Goal: Information Seeking & Learning: Learn about a topic

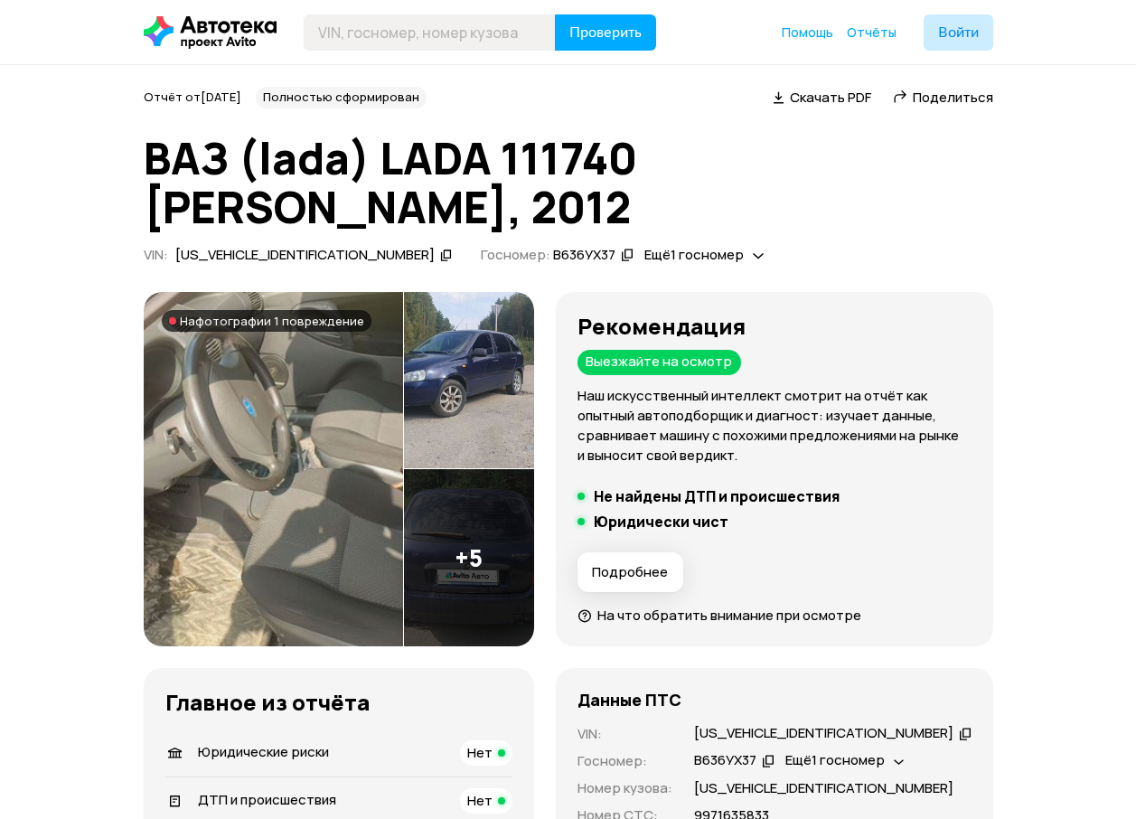
click at [453, 379] on img at bounding box center [468, 380] width 129 height 177
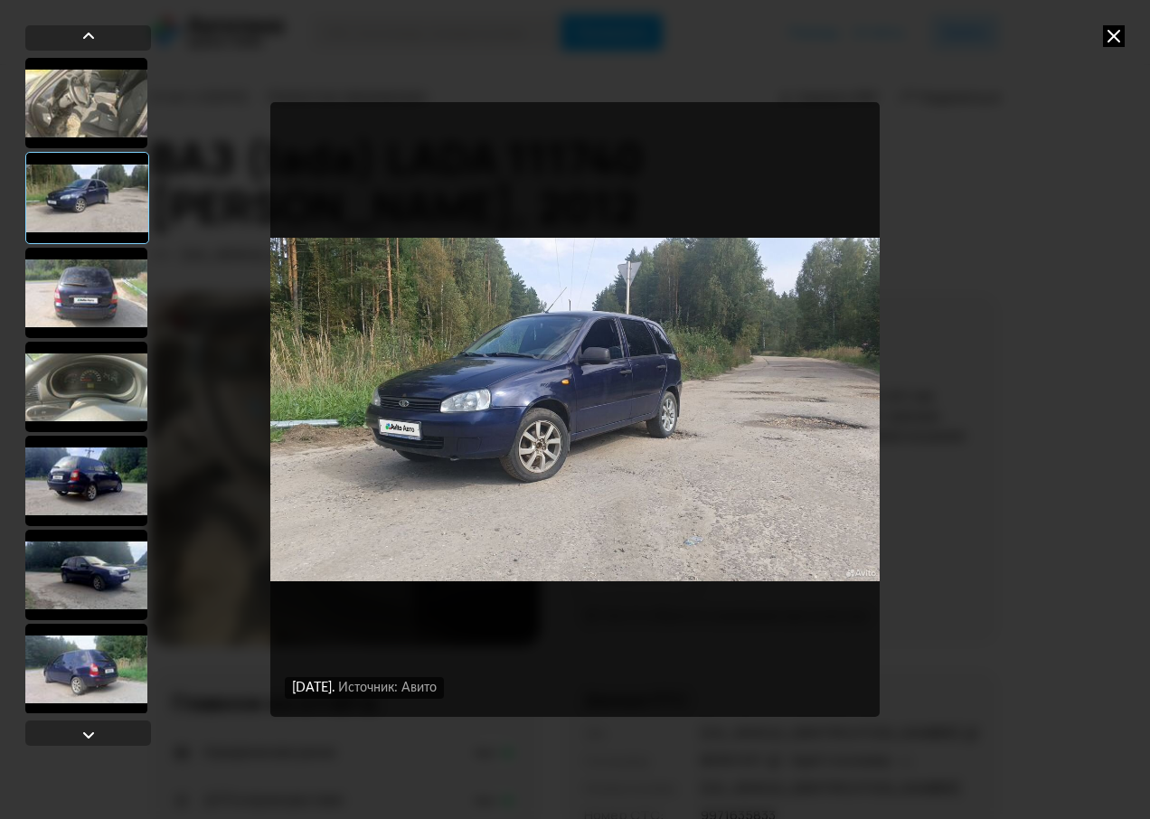
click at [83, 194] on div at bounding box center [87, 198] width 124 height 92
click at [98, 131] on div at bounding box center [86, 103] width 122 height 90
click at [106, 96] on div at bounding box center [86, 103] width 122 height 90
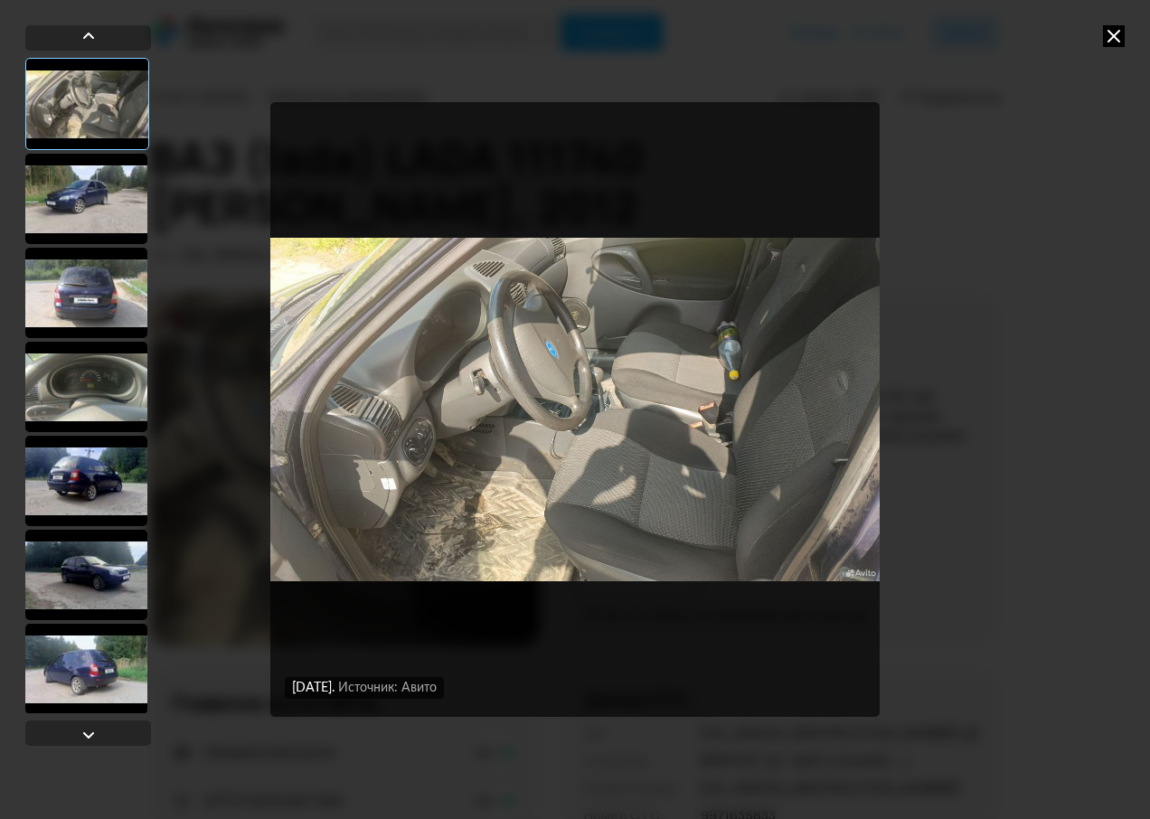
click at [108, 298] on div at bounding box center [86, 293] width 122 height 90
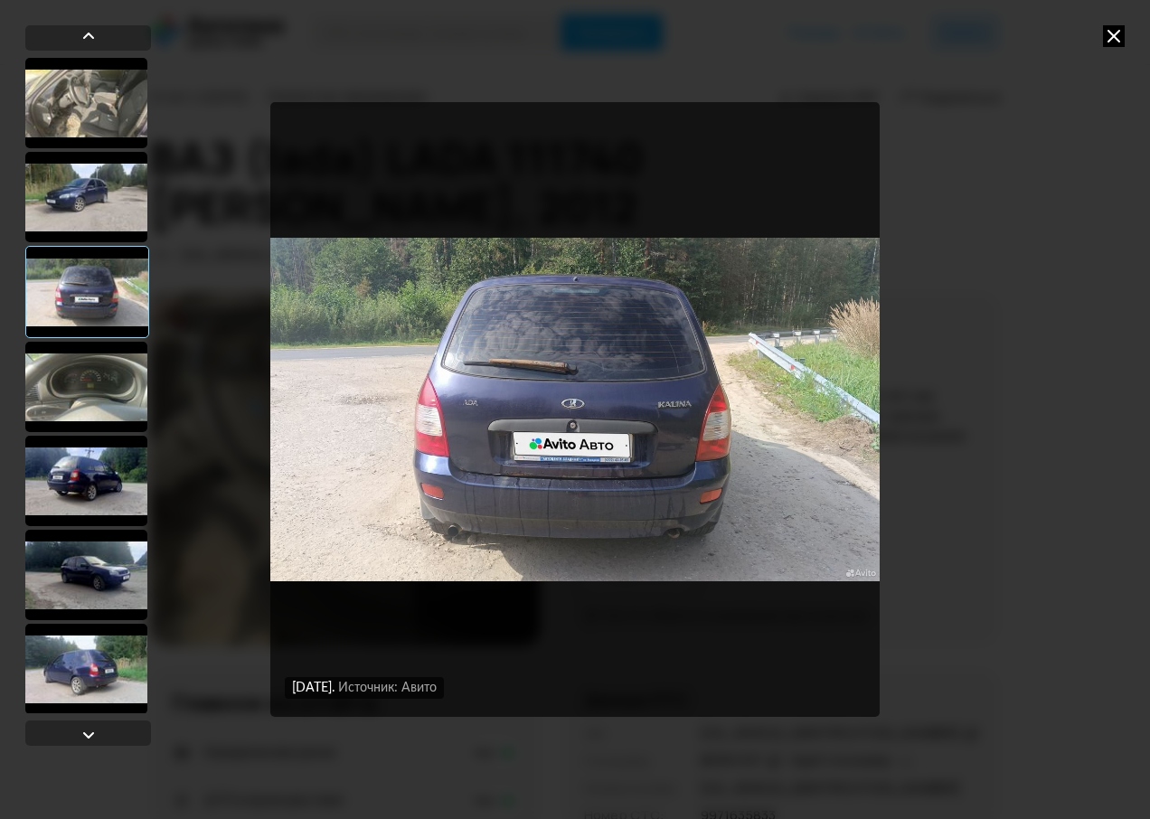
click at [116, 400] on div at bounding box center [86, 387] width 122 height 90
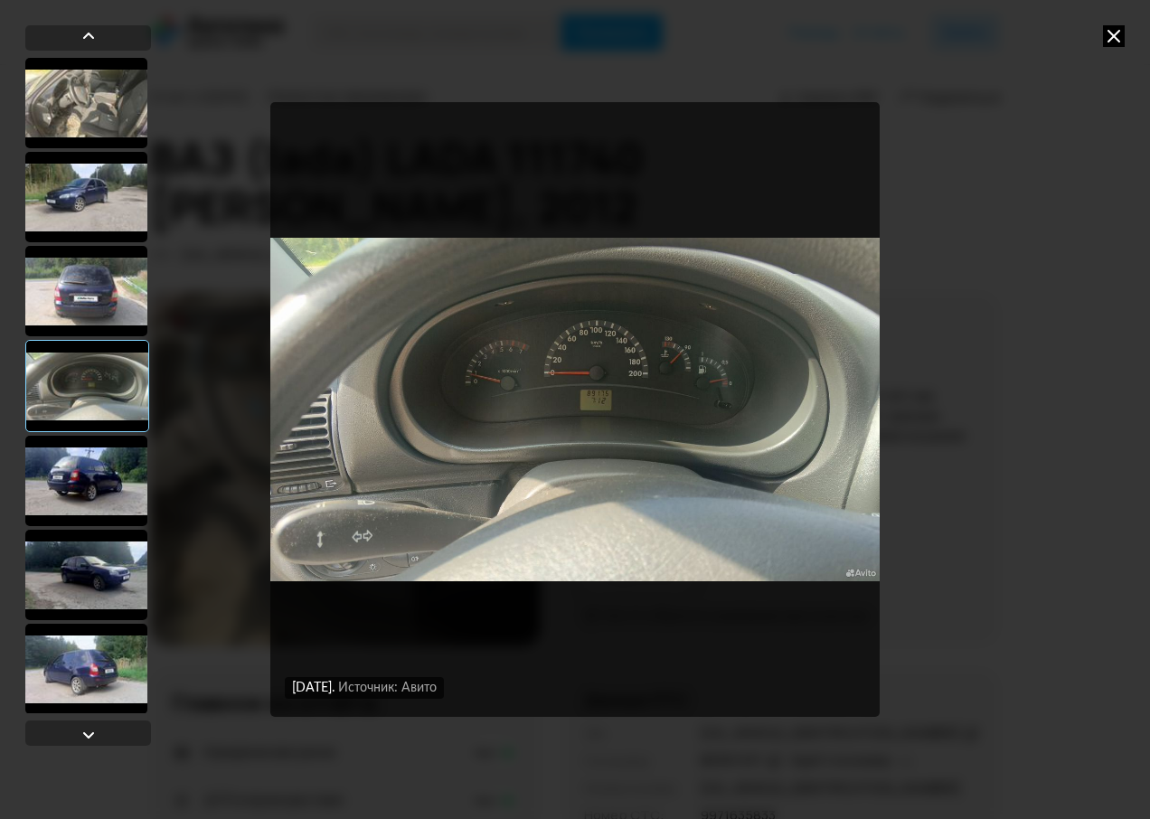
click at [112, 470] on div at bounding box center [86, 481] width 122 height 90
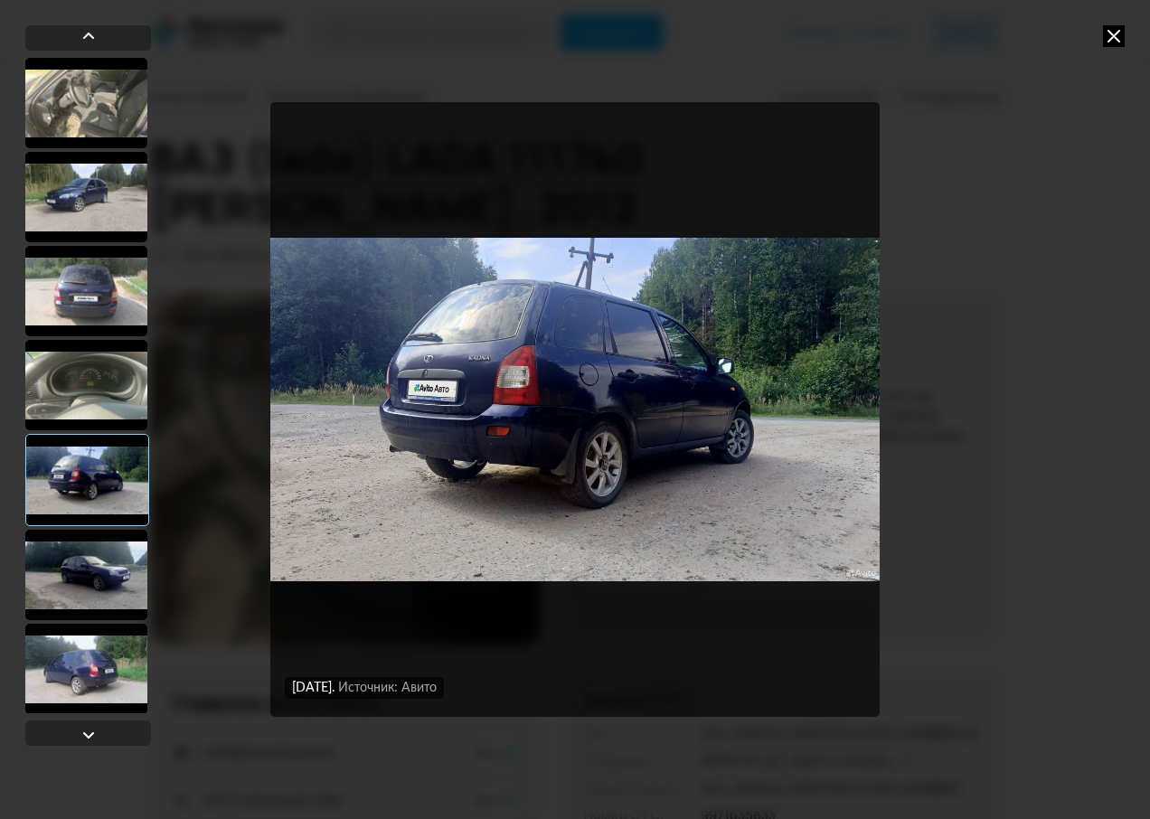
click at [102, 551] on div at bounding box center [86, 575] width 122 height 90
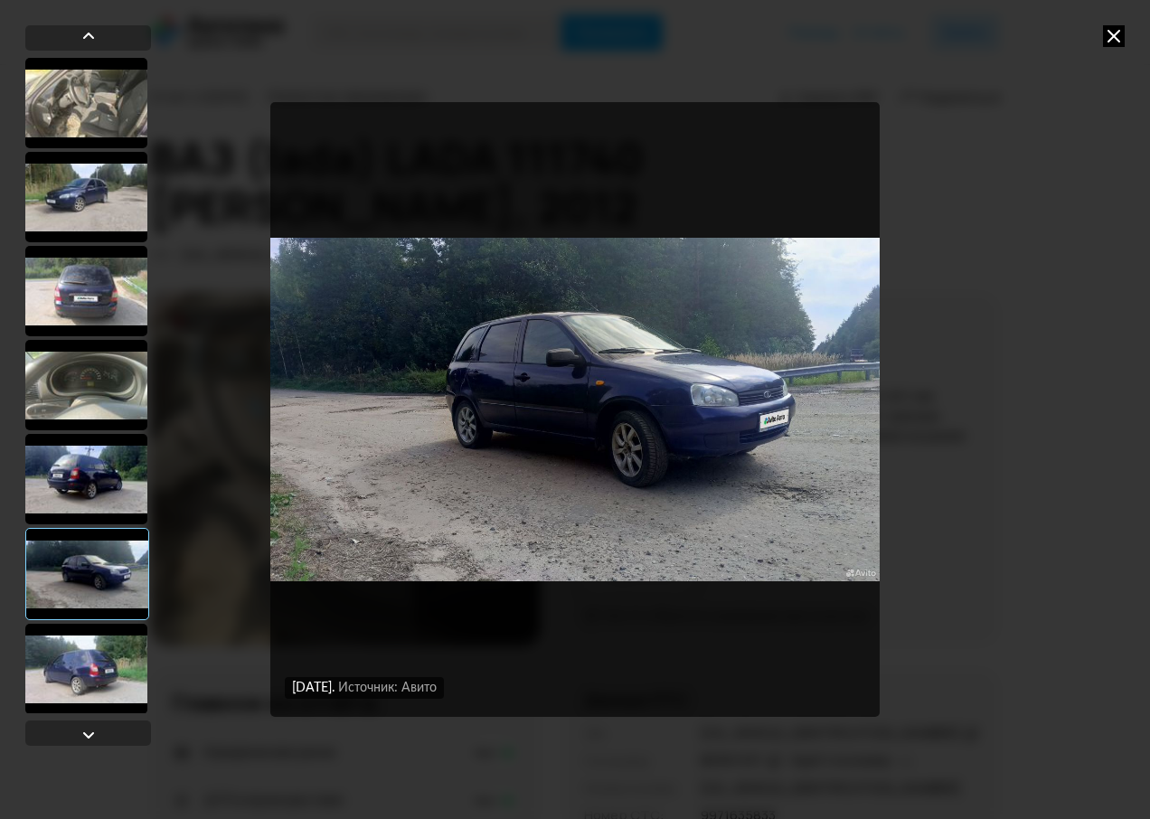
click at [103, 653] on div at bounding box center [86, 669] width 122 height 90
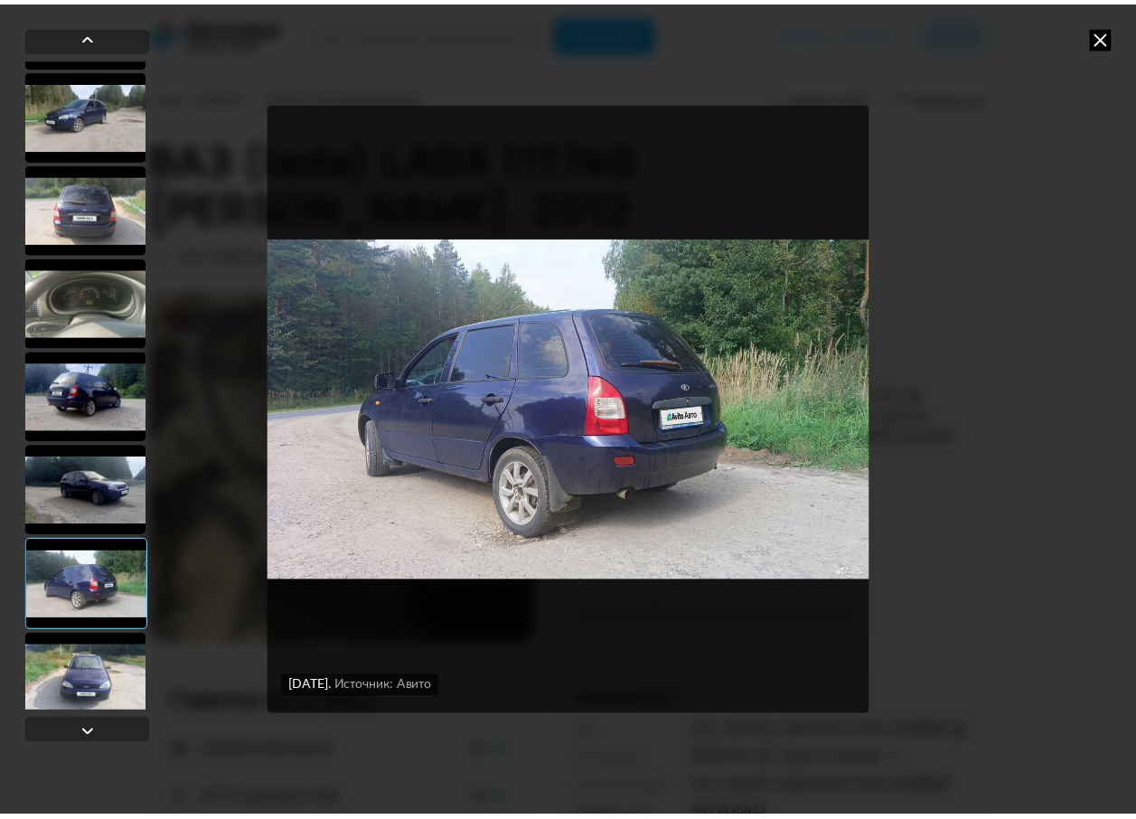
scroll to position [99, 0]
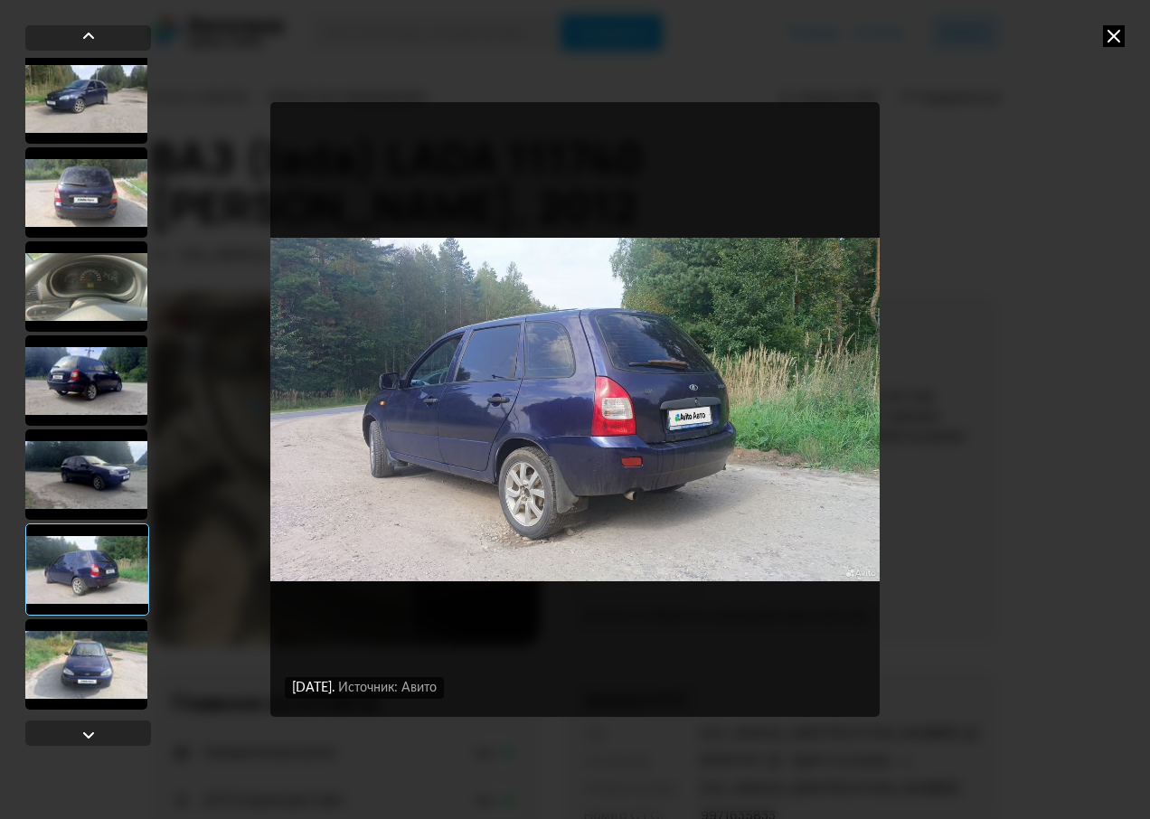
click at [104, 663] on div at bounding box center [86, 664] width 122 height 90
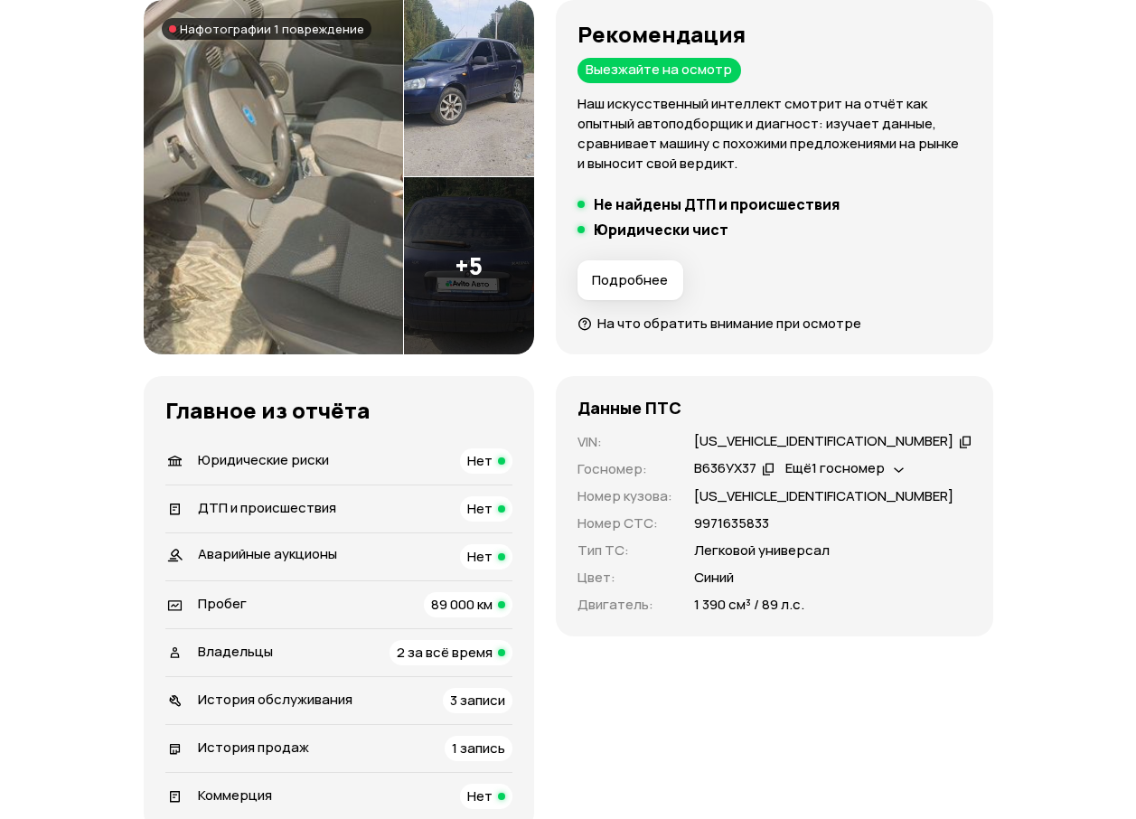
scroll to position [362, 0]
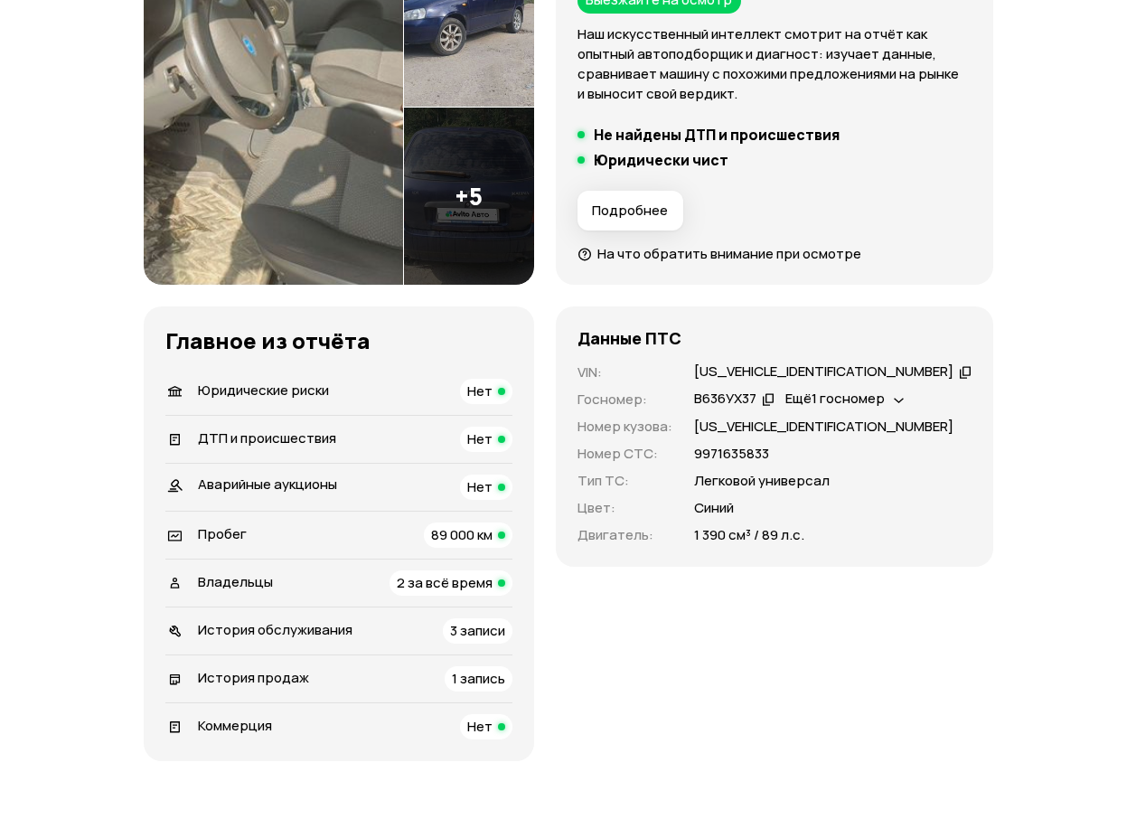
click at [438, 575] on span "2 за всё время" at bounding box center [445, 582] width 96 height 19
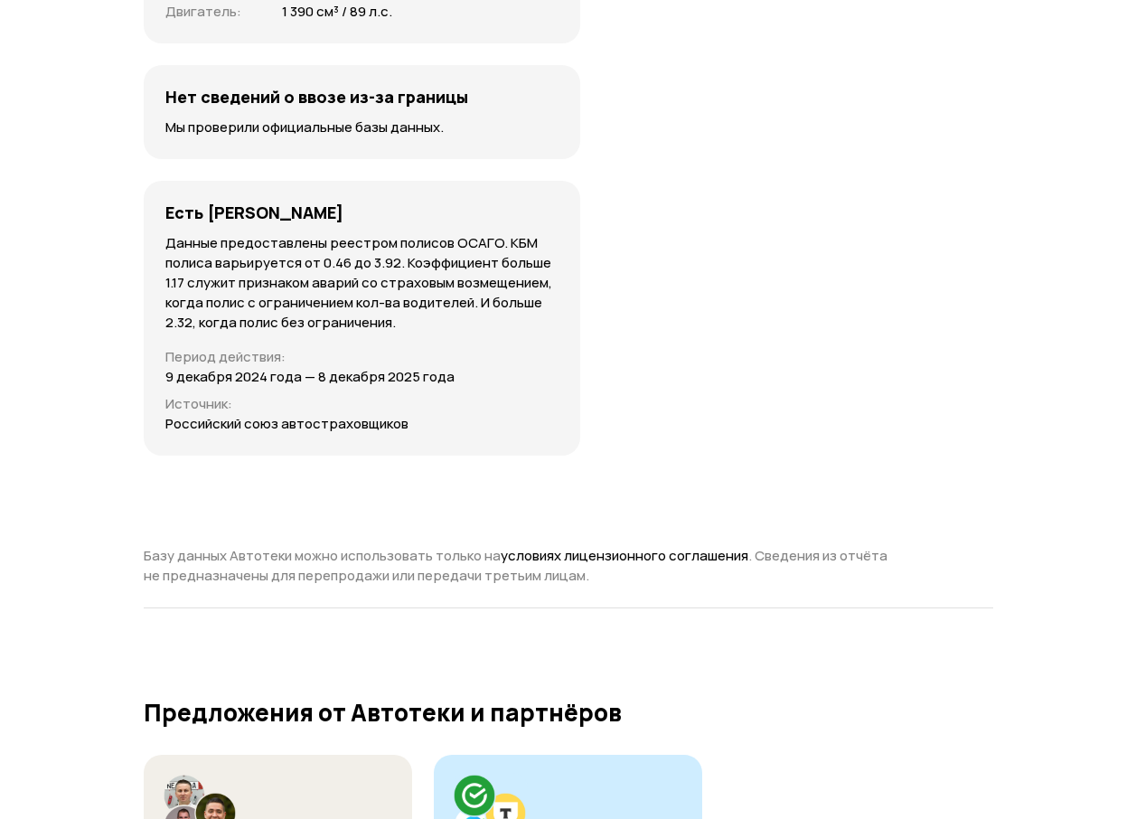
scroll to position [5785, 0]
